Goal: Information Seeking & Learning: Learn about a topic

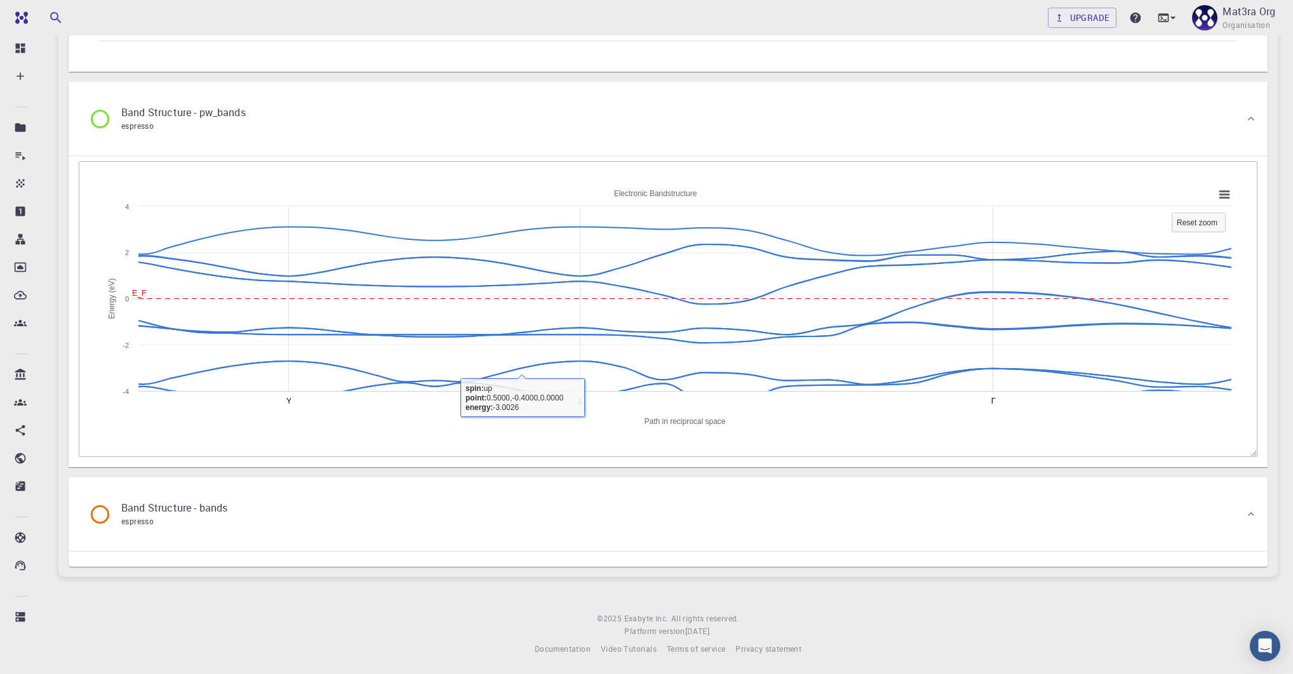
click at [542, 483] on div "Band Structure - bands espresso" at bounding box center [668, 515] width 1199 height 74
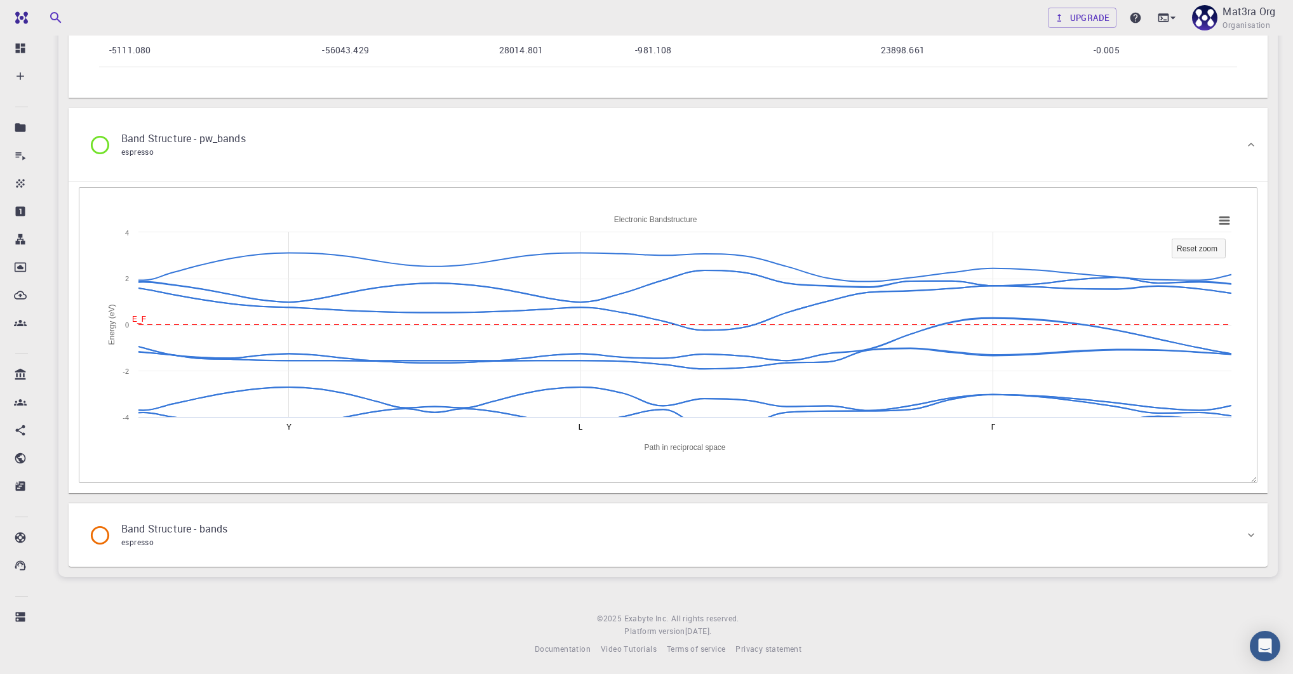
click at [516, 511] on div "Band Structure - bands espresso" at bounding box center [662, 535] width 1166 height 48
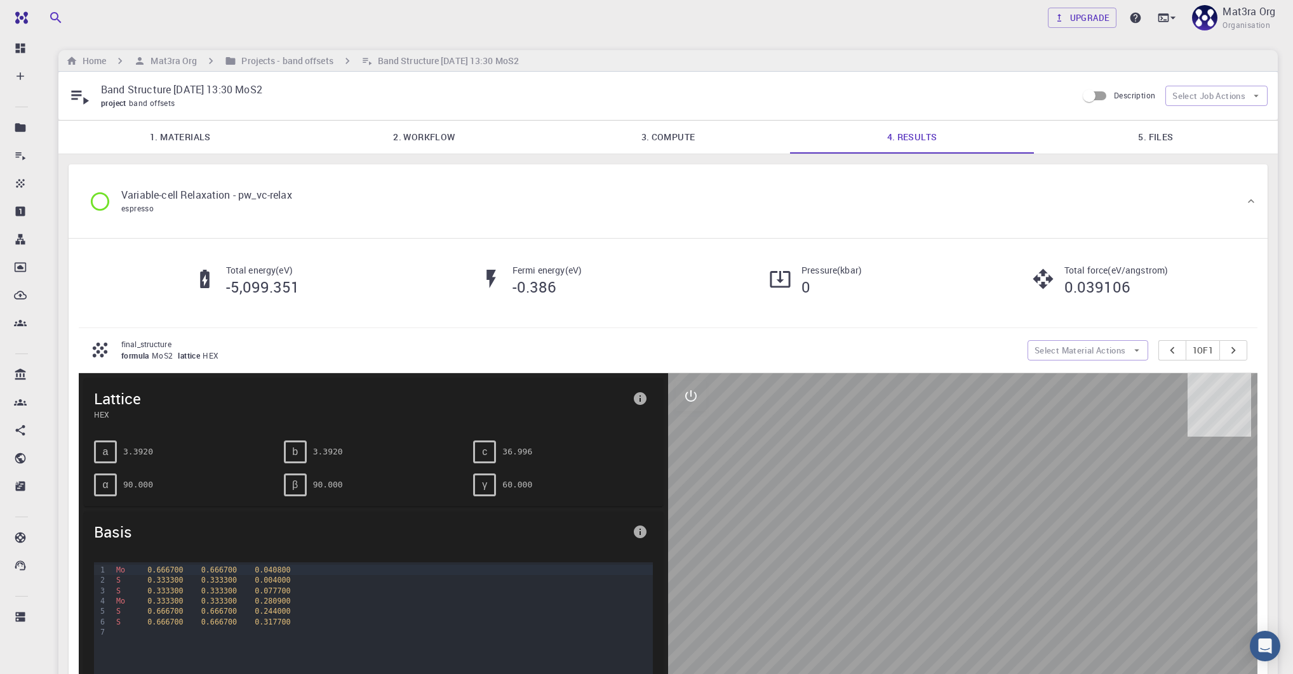
click at [1172, 141] on link "5. Files" at bounding box center [1156, 137] width 244 height 33
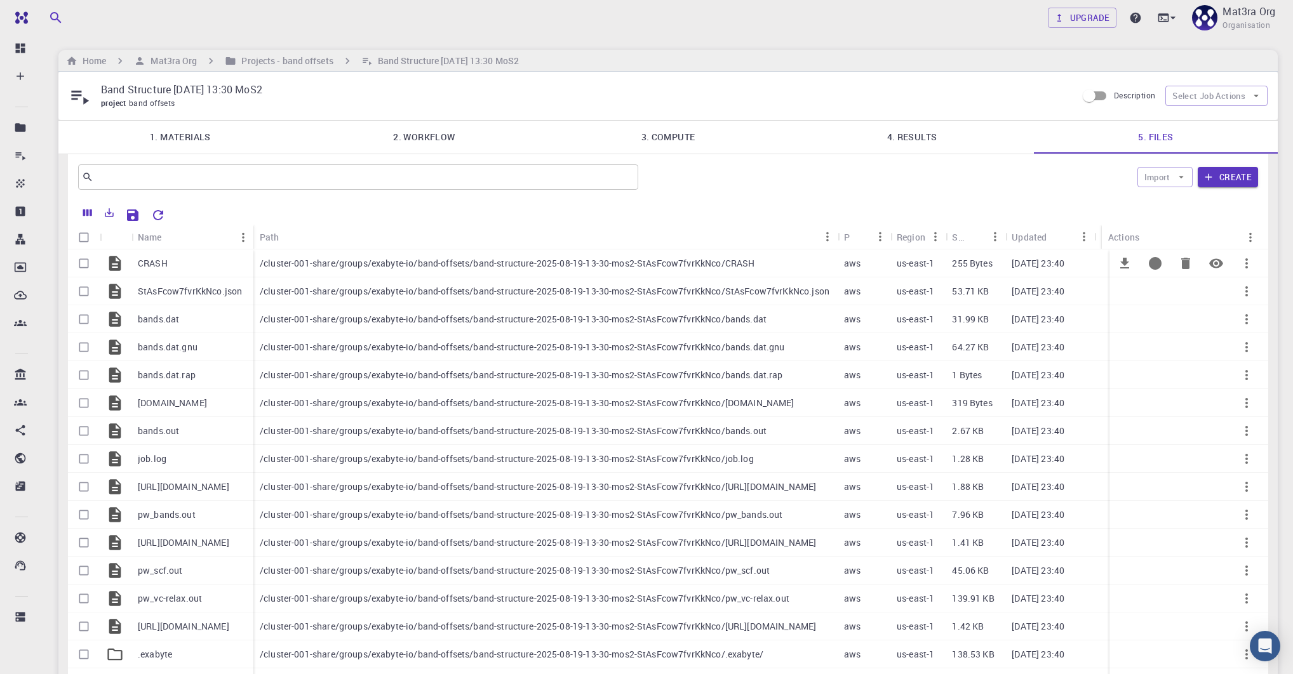
click at [1214, 264] on icon "Preview" at bounding box center [1216, 263] width 14 height 10
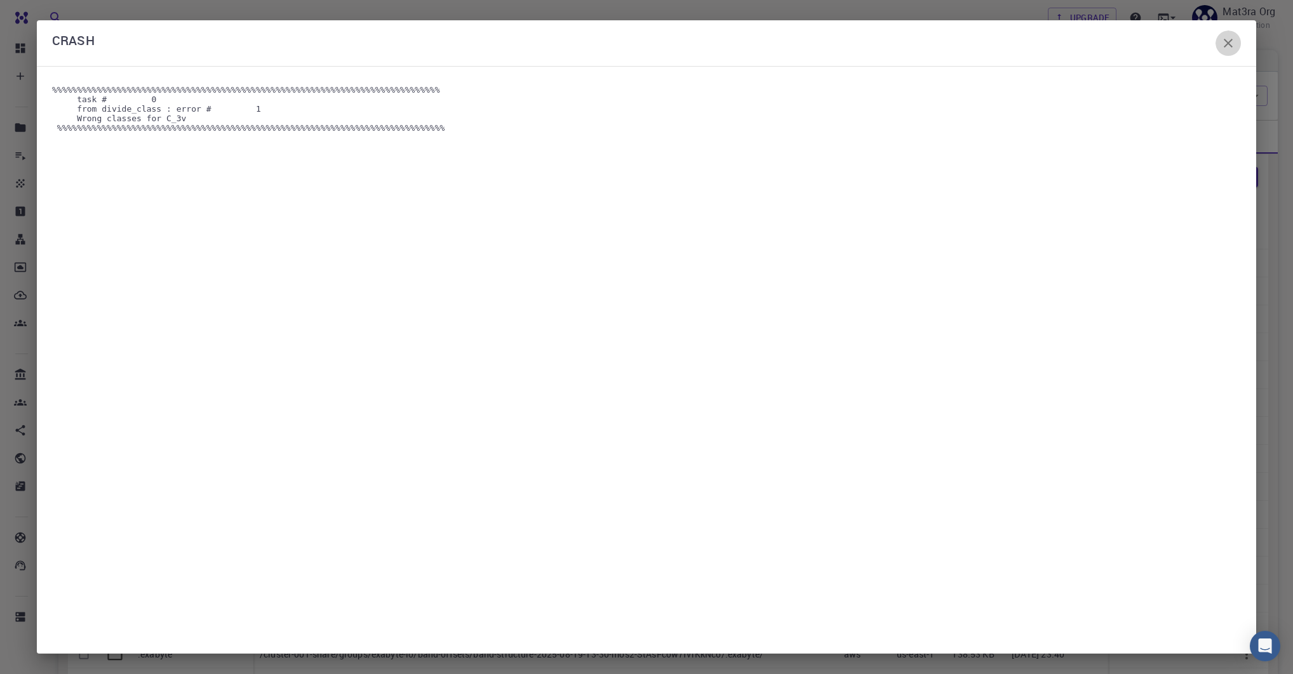
click at [1227, 43] on icon "button" at bounding box center [1228, 43] width 9 height 9
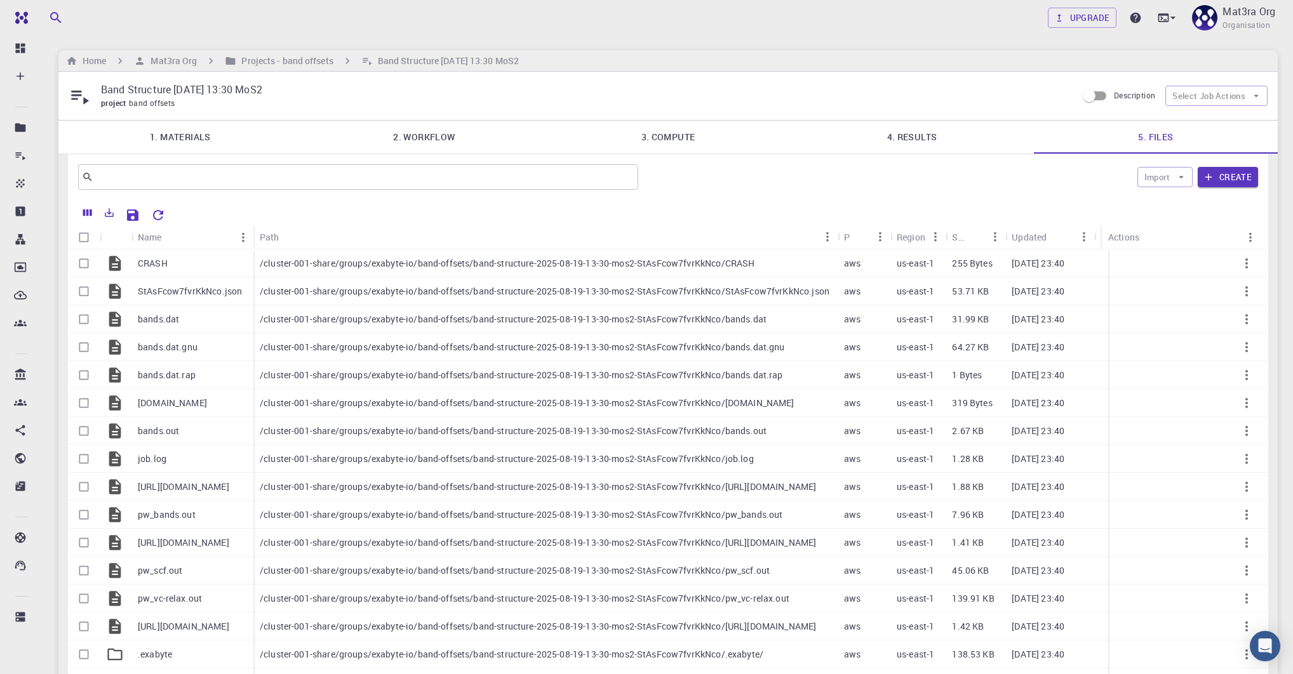
click at [429, 140] on link "2. Workflow" at bounding box center [424, 137] width 244 height 33
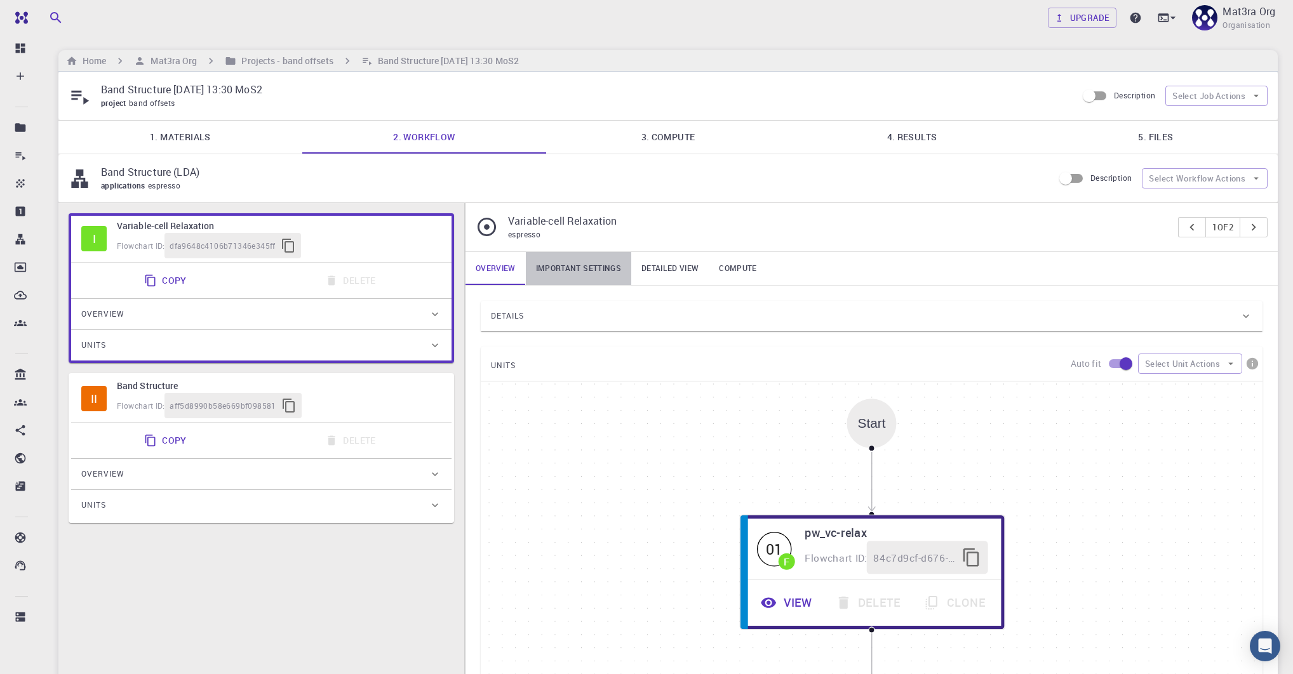
click at [569, 256] on link "Important settings" at bounding box center [578, 268] width 105 height 33
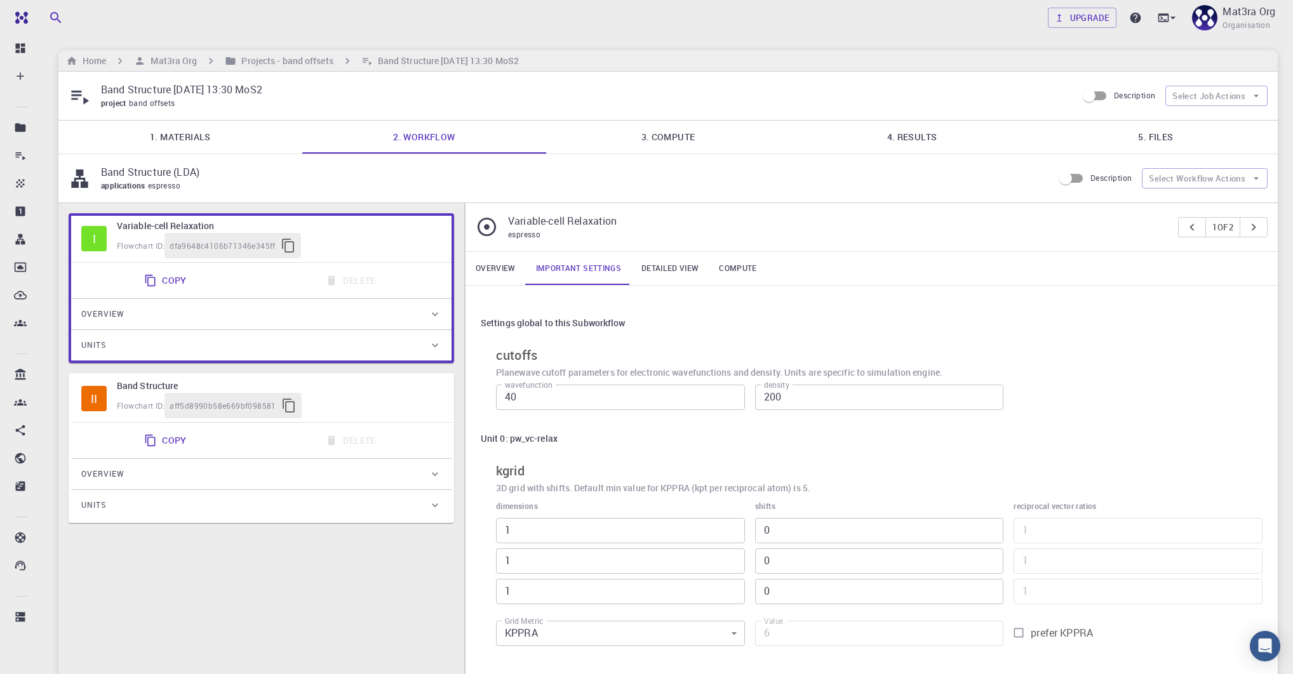
click at [507, 267] on link "Overview" at bounding box center [495, 268] width 60 height 33
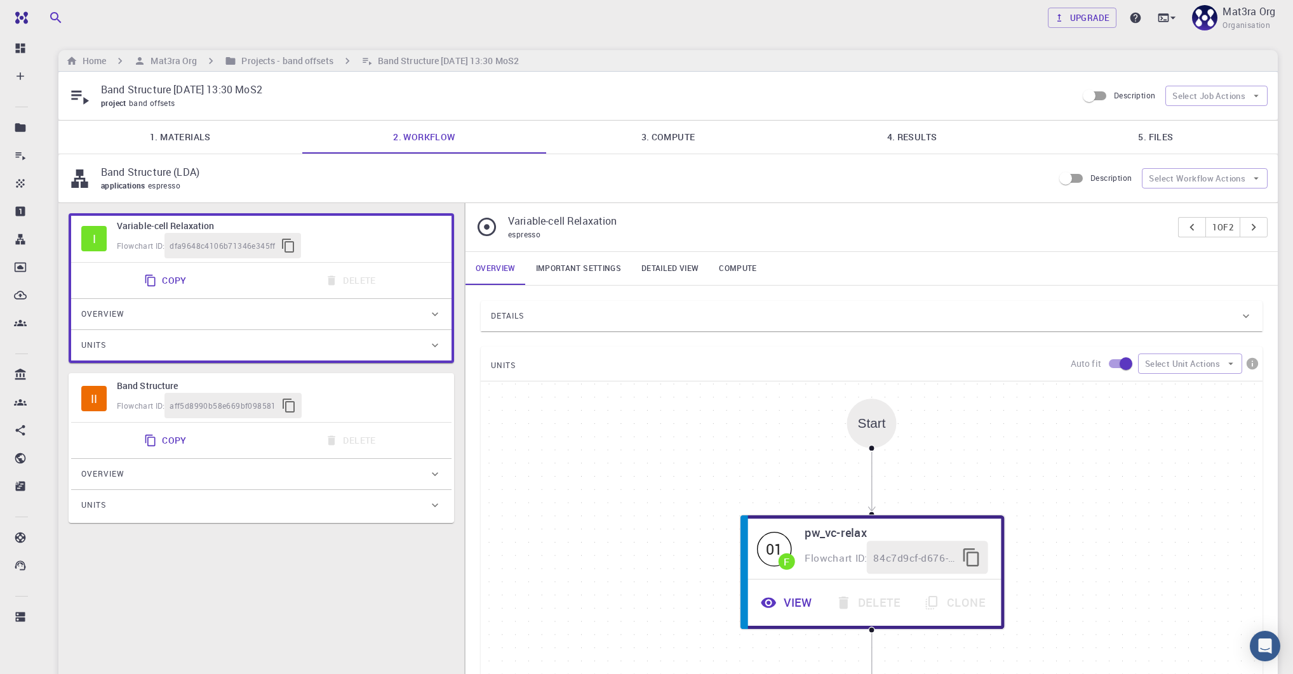
click at [527, 310] on div "Details" at bounding box center [865, 316] width 749 height 20
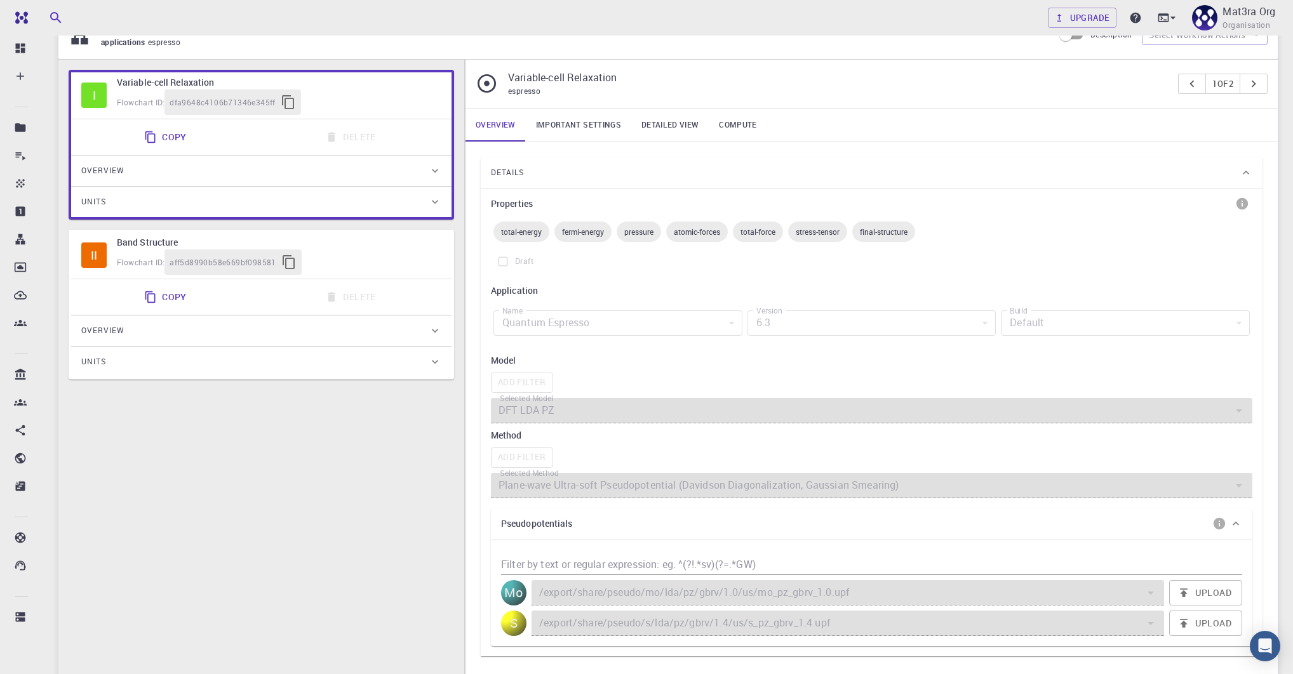
scroll to position [175, 0]
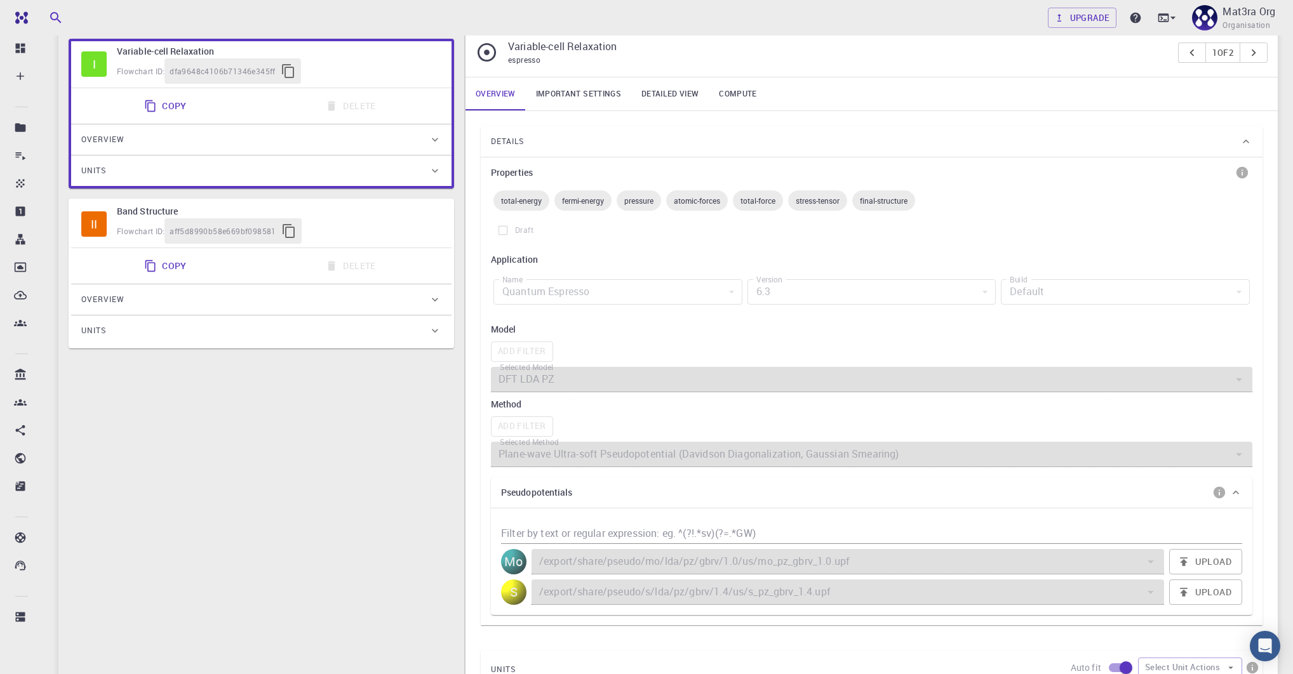
click at [356, 213] on h6 "Band Structure" at bounding box center [279, 211] width 324 height 14
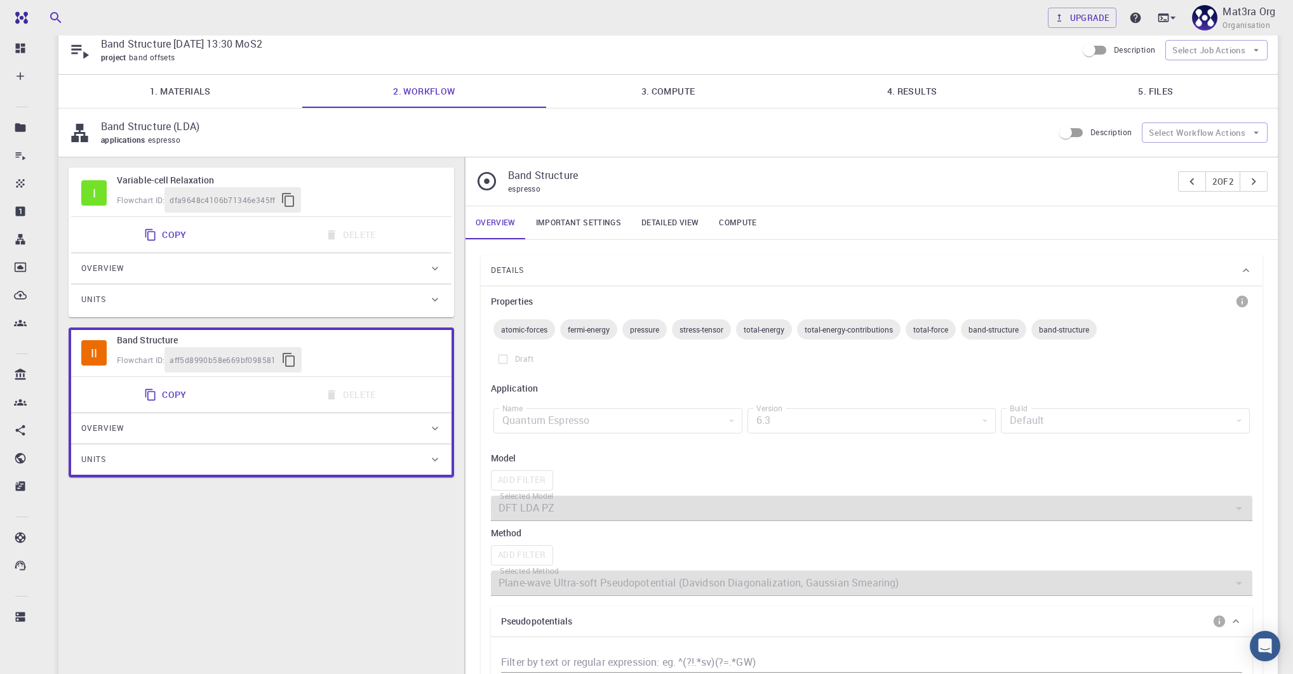
scroll to position [0, 0]
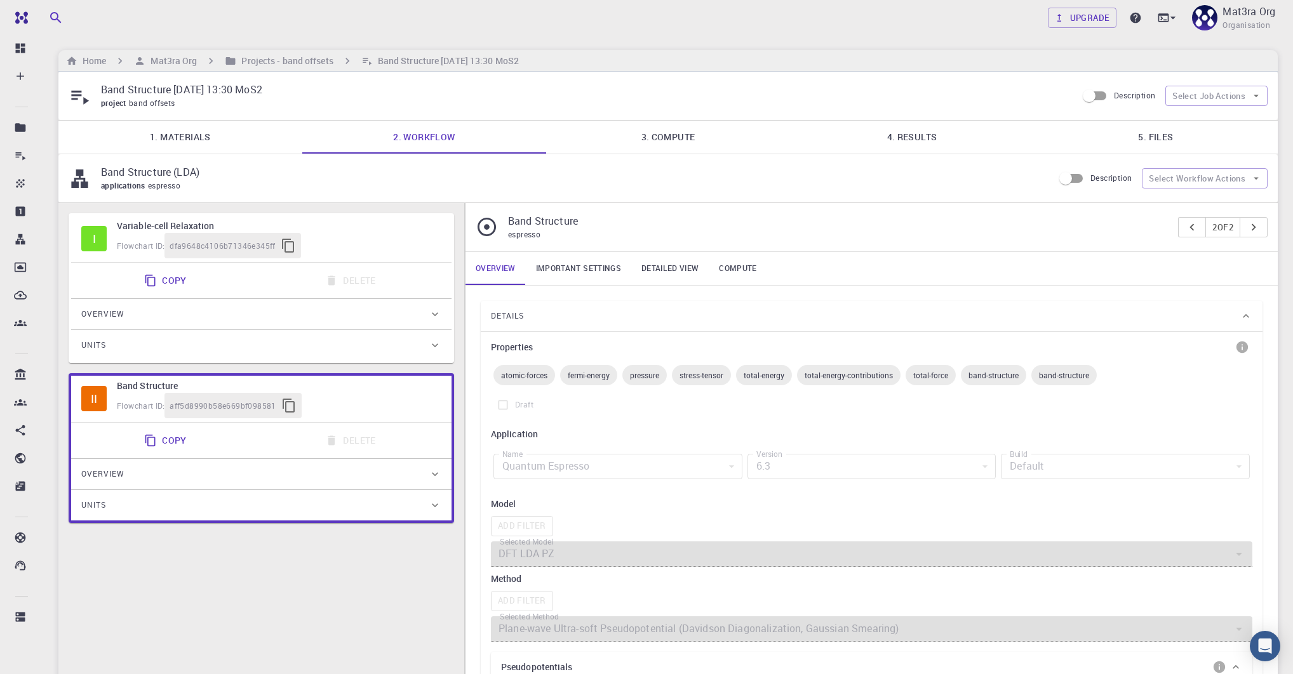
click at [920, 130] on link "4. Results" at bounding box center [912, 137] width 244 height 33
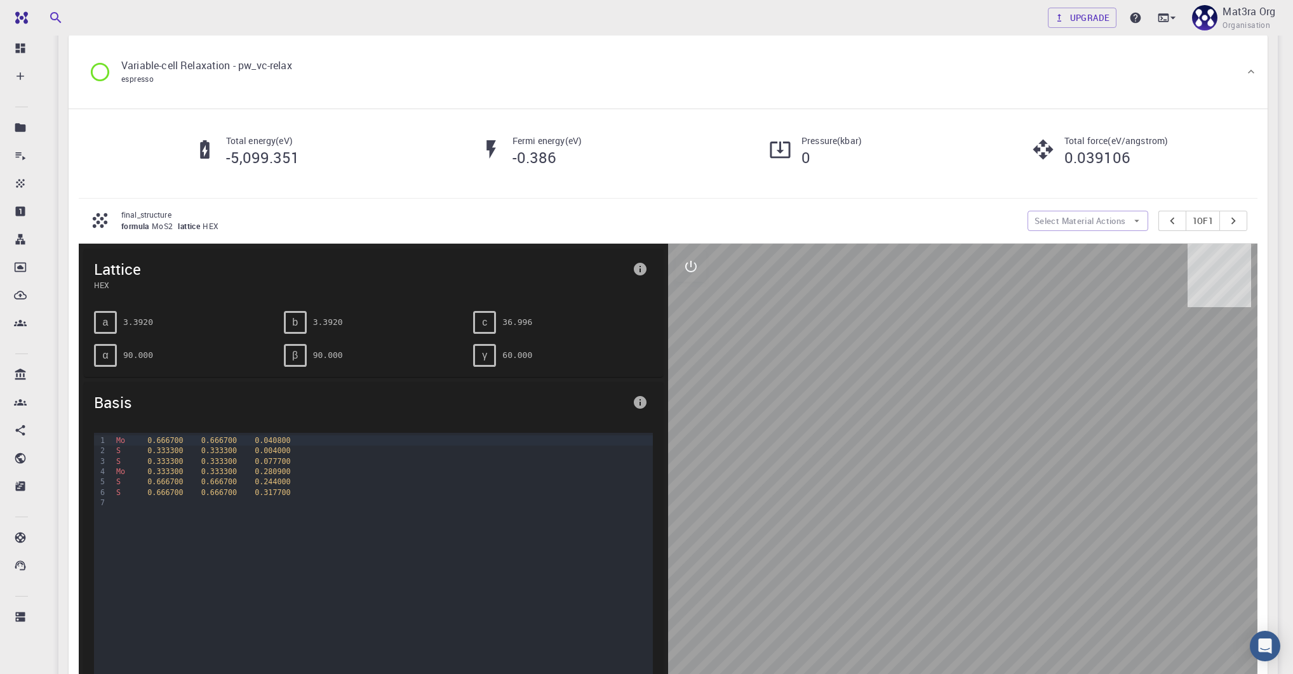
scroll to position [130, 0]
drag, startPoint x: 512, startPoint y: 153, endPoint x: 580, endPoint y: 153, distance: 67.9
click at [581, 153] on h5 "-0.386" at bounding box center [546, 157] width 69 height 20
click at [580, 156] on h5 "-0.386" at bounding box center [546, 157] width 69 height 20
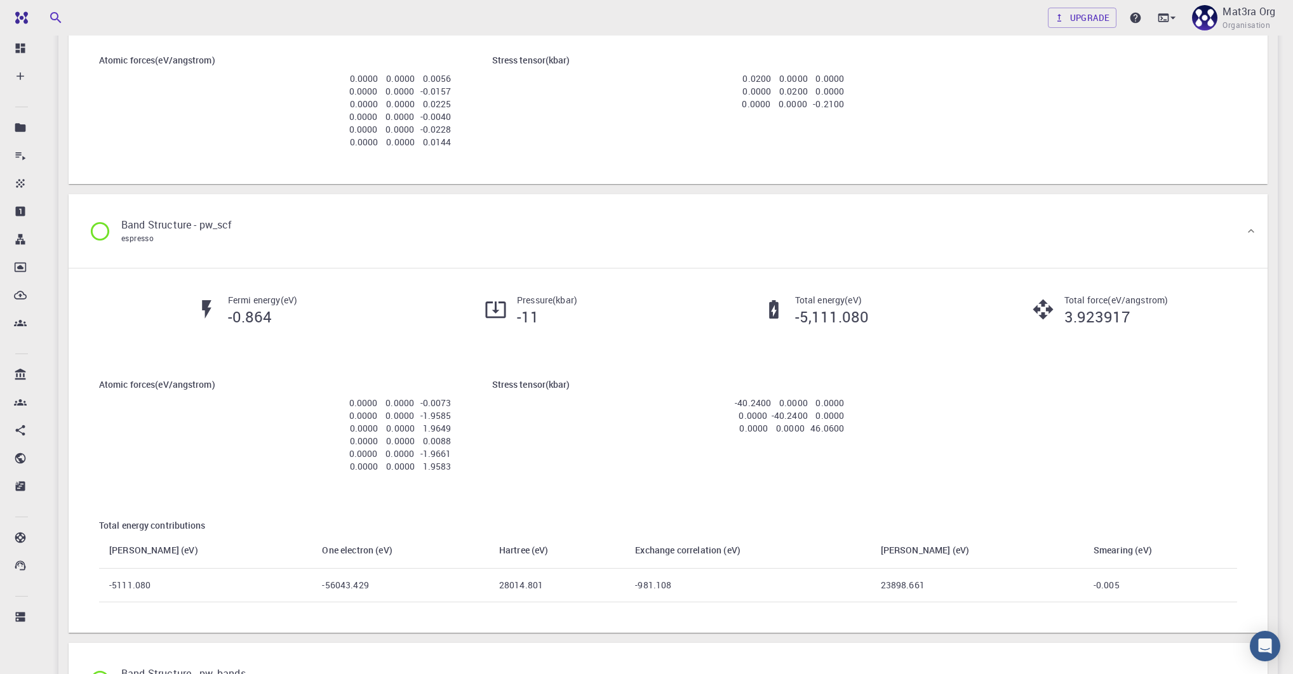
scroll to position [907, 0]
drag, startPoint x: 288, startPoint y: 310, endPoint x: 214, endPoint y: 309, distance: 73.7
click at [214, 310] on div "Fermi energy ( eV ) -0.864" at bounding box center [241, 309] width 284 height 33
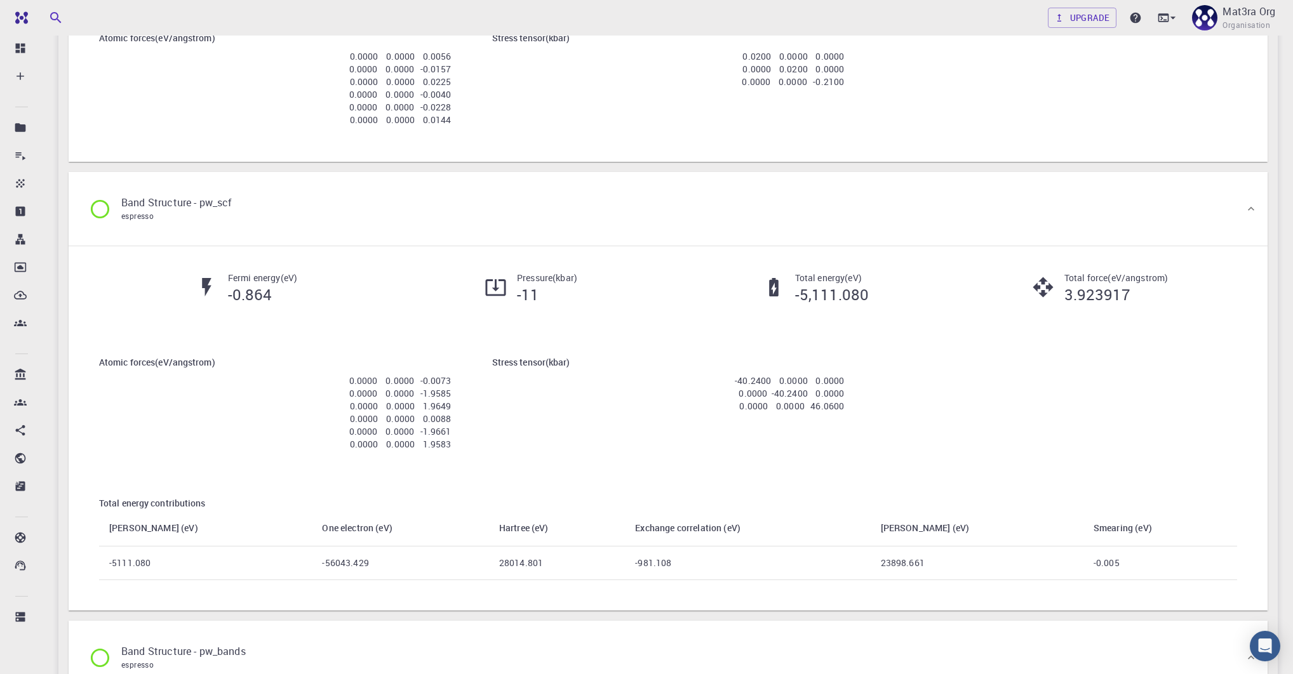
click at [471, 319] on div "Fermi energy ( eV ) -0.864 Pressure ( kbar ) -11 Total energy ( eV ) -5,111.080…" at bounding box center [668, 293] width 1179 height 84
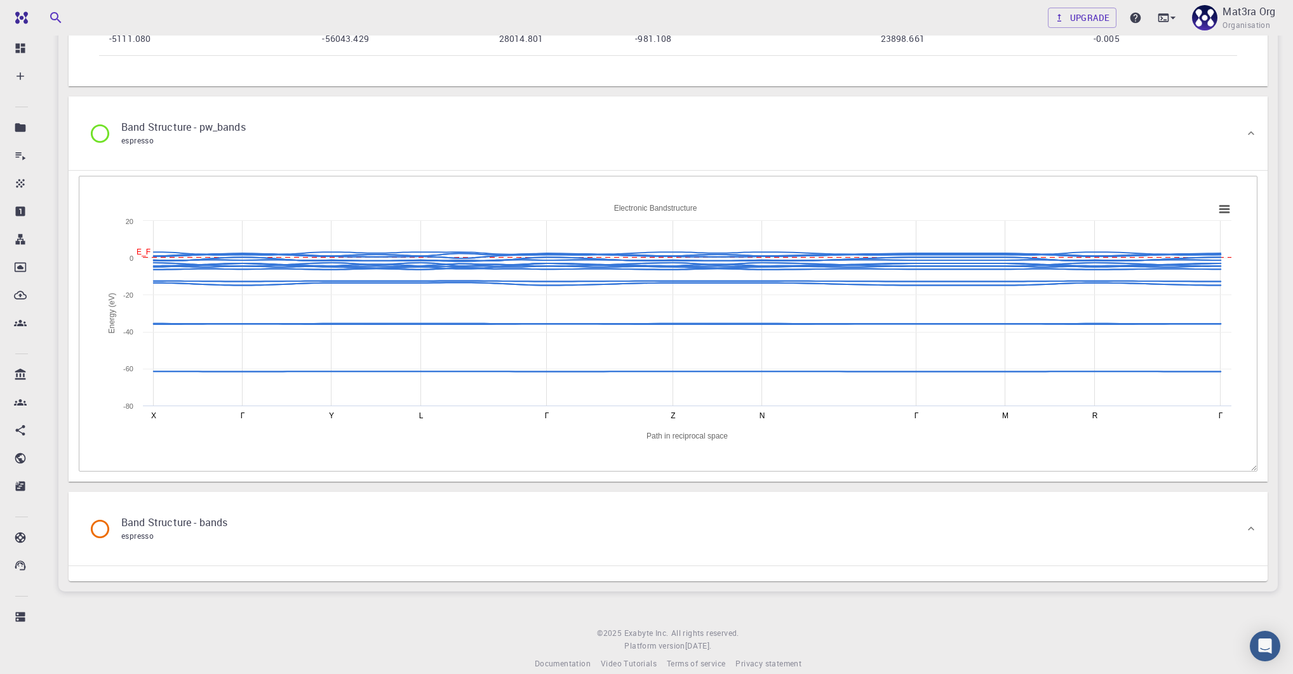
scroll to position [1468, 0]
